Goal: Check status: Check status

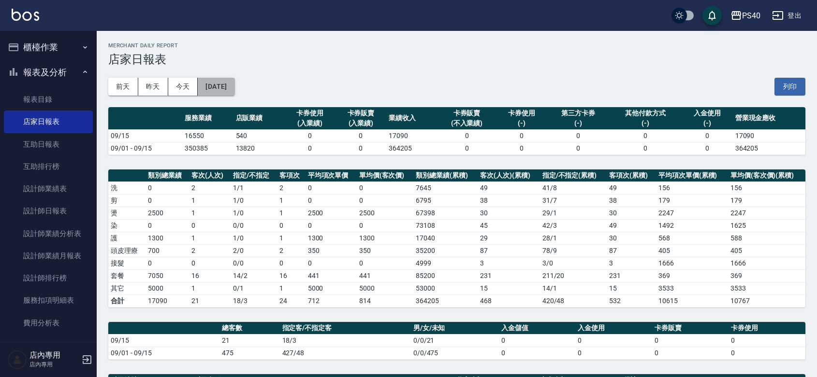
click at [234, 91] on button "[DATE]" at bounding box center [216, 87] width 37 height 18
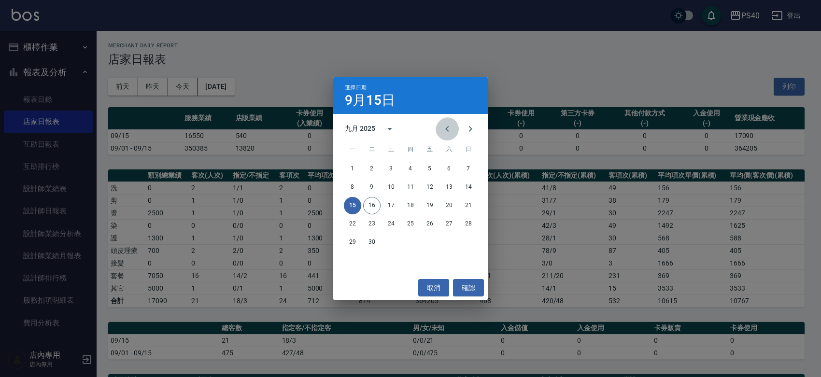
click at [442, 129] on icon "Previous month" at bounding box center [448, 129] width 12 height 12
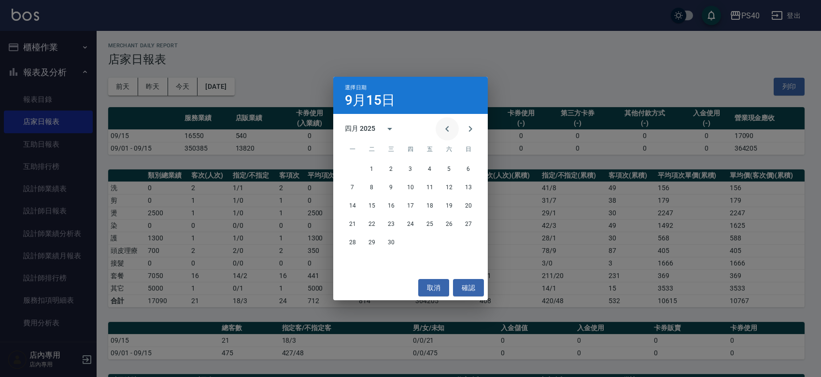
click at [442, 129] on icon "Previous month" at bounding box center [448, 129] width 12 height 12
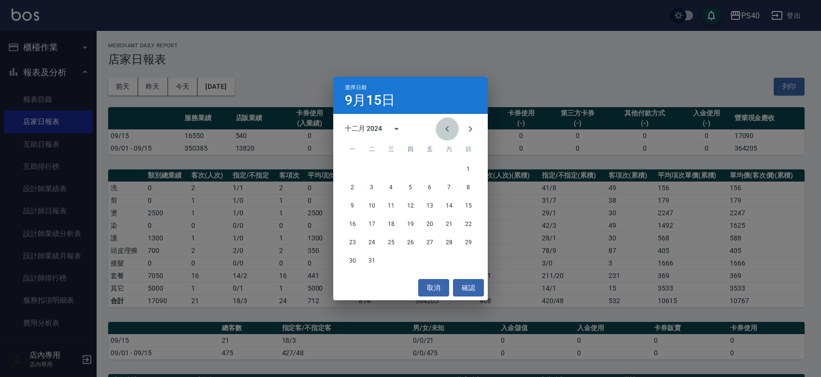
click at [442, 129] on icon "Previous month" at bounding box center [448, 129] width 12 height 12
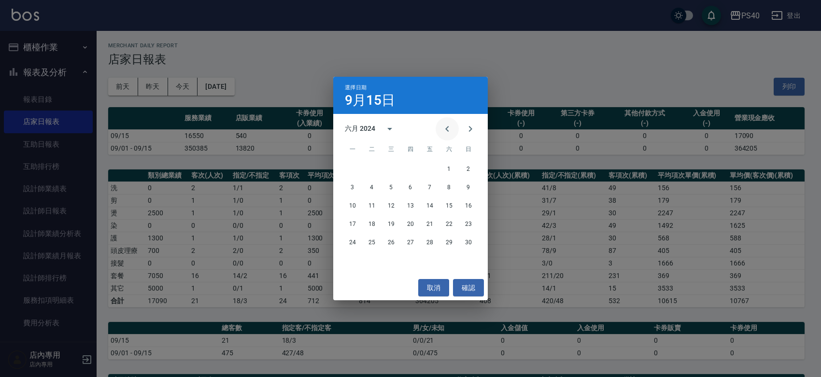
click at [442, 129] on icon "Previous month" at bounding box center [448, 129] width 12 height 12
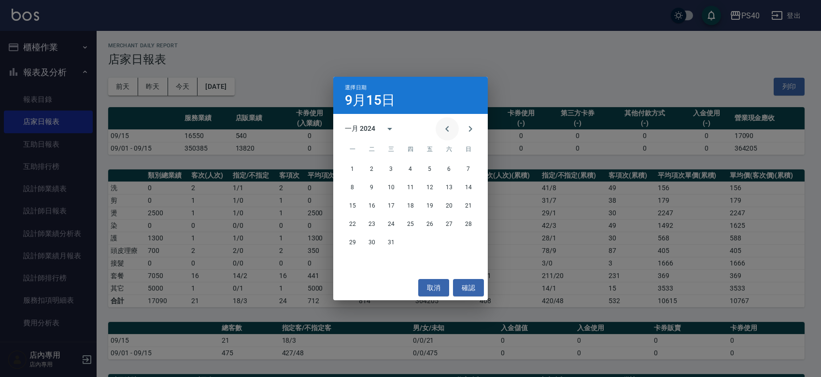
click at [442, 129] on icon "Previous month" at bounding box center [448, 129] width 12 height 12
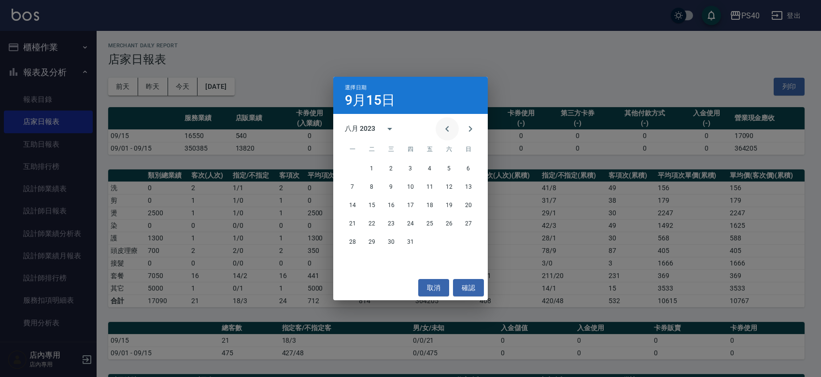
click at [448, 130] on icon "Previous month" at bounding box center [448, 129] width 12 height 12
click at [352, 255] on button "31" at bounding box center [352, 260] width 17 height 17
